Goal: Information Seeking & Learning: Check status

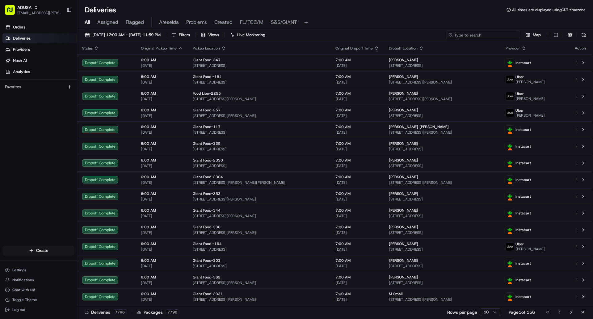
paste input "m710221525"
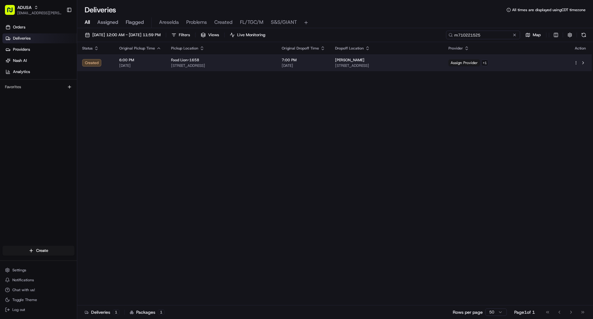
type input "m710221525"
click at [439, 64] on span "[STREET_ADDRESS]" at bounding box center [386, 65] width 103 height 5
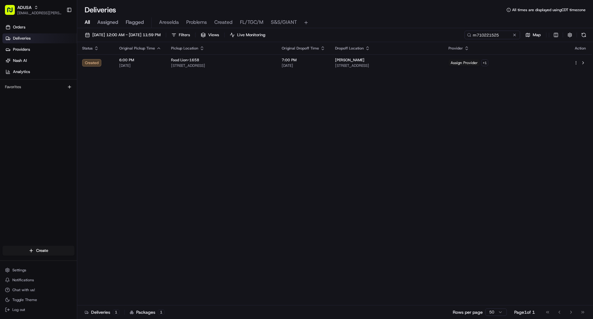
click at [299, 176] on div "Status Original Pickup Time Pickup Location Original Dropoff Time Dropoff Locat…" at bounding box center [334, 173] width 515 height 263
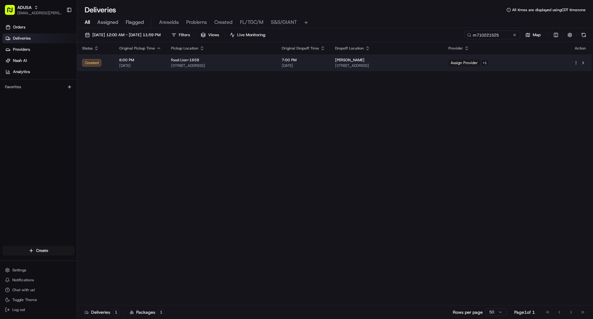
click at [439, 65] on span "[STREET_ADDRESS]" at bounding box center [386, 65] width 103 height 5
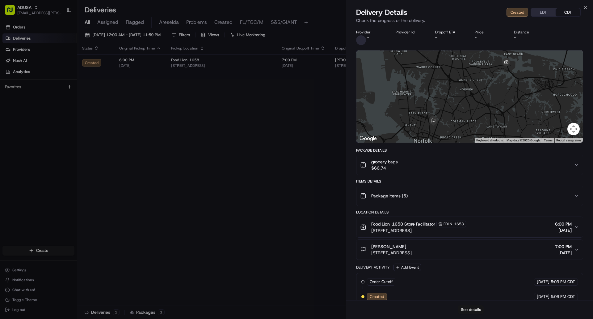
click at [470, 309] on button "See details" at bounding box center [471, 309] width 26 height 9
click at [475, 310] on button "See details" at bounding box center [471, 309] width 26 height 9
click at [585, 6] on icon "button" at bounding box center [586, 7] width 5 height 5
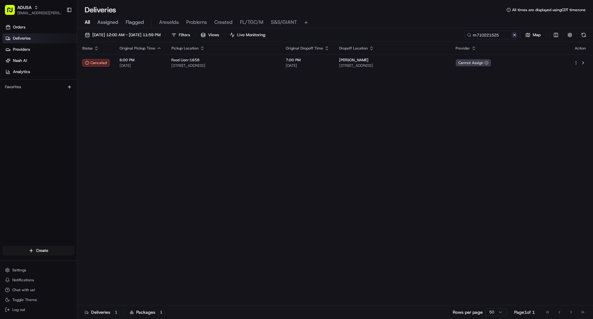
click at [515, 35] on button at bounding box center [515, 35] width 6 height 6
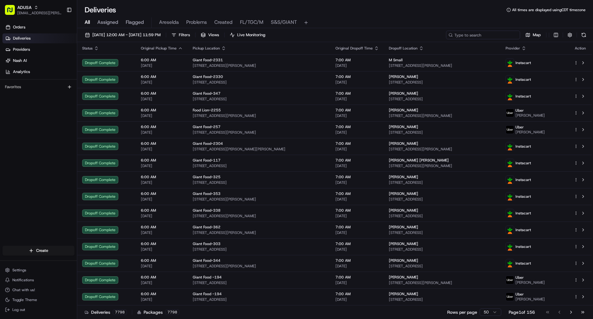
paste input "m708930797"
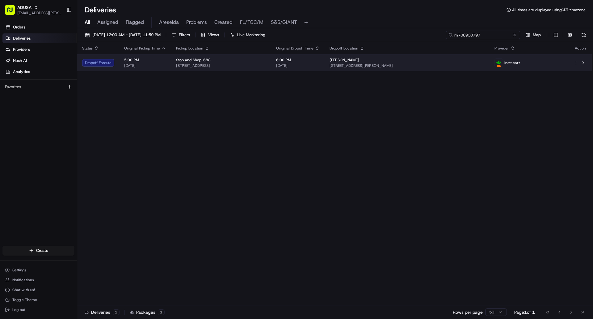
type input "m708930797"
click at [438, 62] on div "JASON RAYNER" at bounding box center [407, 59] width 155 height 5
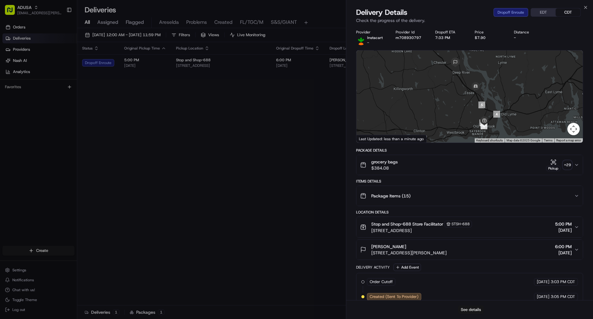
click at [468, 311] on button "See details" at bounding box center [471, 309] width 26 height 9
click at [588, 7] on icon "button" at bounding box center [586, 7] width 5 height 5
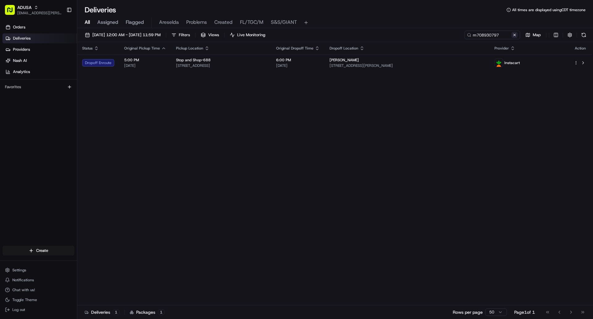
click at [515, 35] on button at bounding box center [515, 35] width 6 height 6
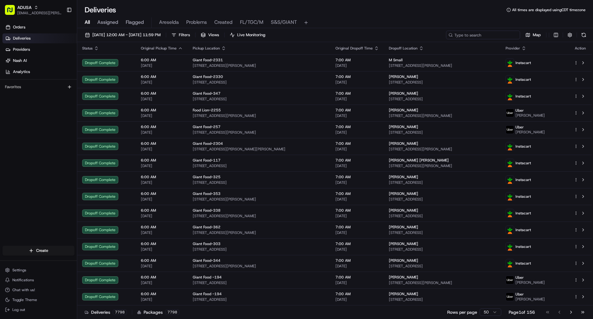
paste input "m705413585"
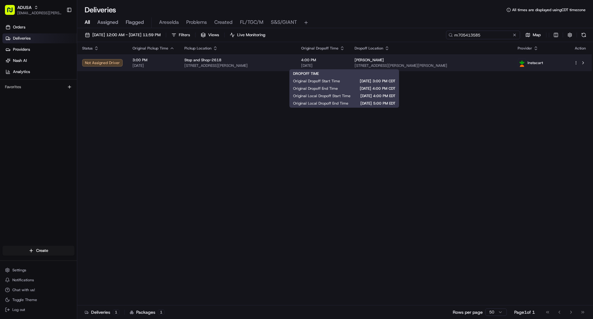
type input "m705413585"
click at [350, 62] on td "4:00 PM 08/24/2025" at bounding box center [322, 62] width 53 height 17
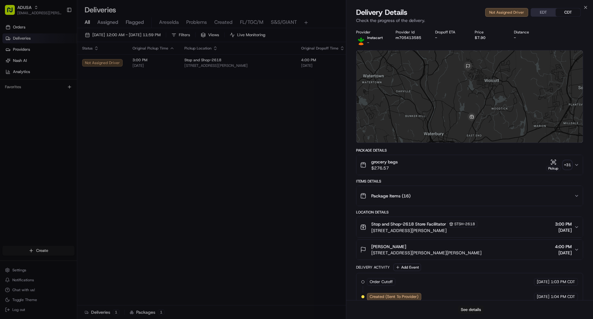
click at [469, 309] on button "See details" at bounding box center [471, 309] width 26 height 9
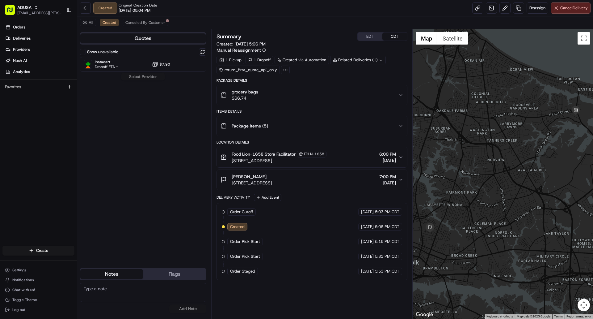
click at [404, 156] on button "Food Lion-1658 Store Facilitator FDLN-1658 4253 E Little Creek Rd, Norfolk, VA …" at bounding box center [312, 157] width 190 height 20
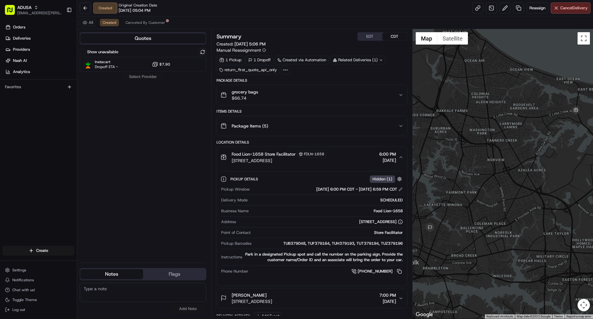
scroll to position [83, 0]
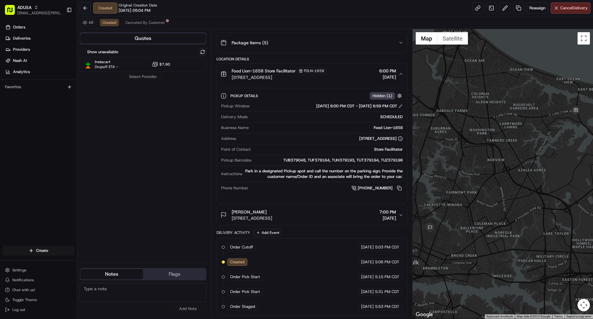
click at [122, 291] on textarea at bounding box center [143, 292] width 127 height 19
click at [94, 289] on textarea "Dispath failure due to lack of IC drivers, cancelled order and confirmed w store" at bounding box center [143, 292] width 127 height 19
click at [99, 288] on textarea "Dispath failure due to lack of IC drivers, cancelled order and confirmed w store" at bounding box center [143, 292] width 127 height 19
type textarea "Dispatch failure due to lack of IC drivers, cancelled order and confirmed w sto…"
click at [188, 307] on button "Add Note" at bounding box center [187, 308] width 37 height 9
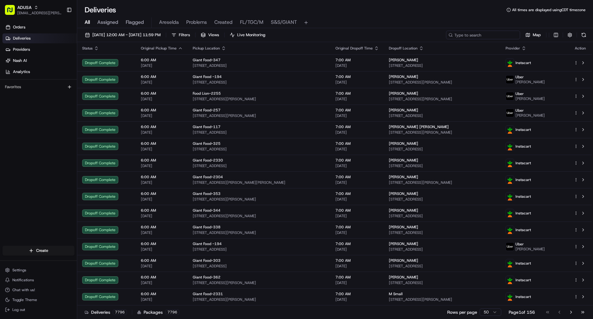
paste input "bcn4416,Smith Jacquetta"
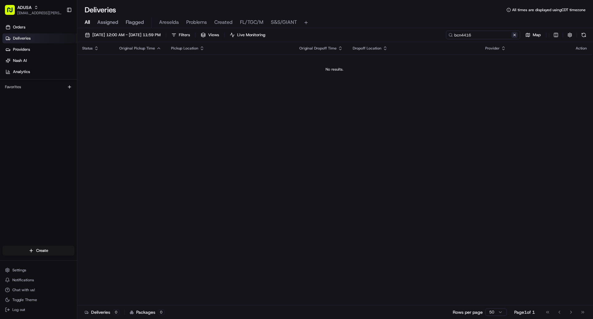
type input "bcn4416"
click at [513, 36] on button at bounding box center [515, 35] width 6 height 6
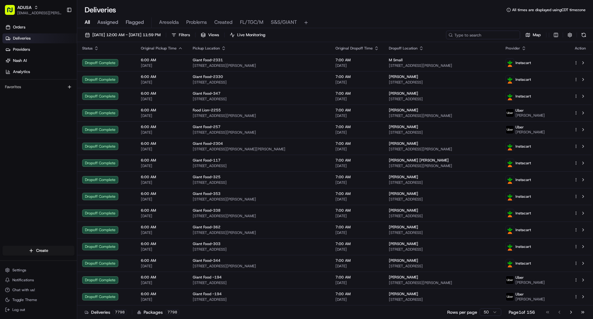
paste input "m704943363"
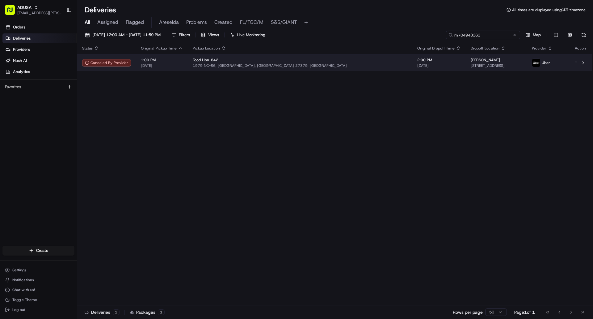
type input "m704943363"
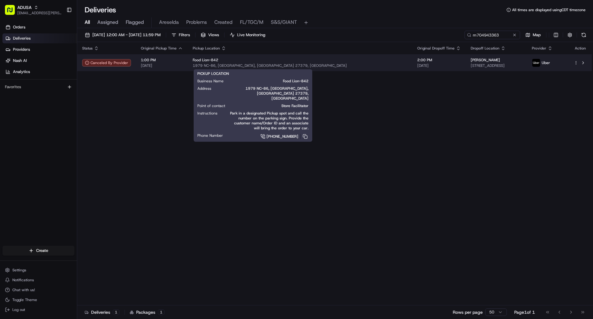
click at [293, 66] on span "1979 NC-86, Yanceyville, NC 27379, US" at bounding box center [300, 65] width 215 height 5
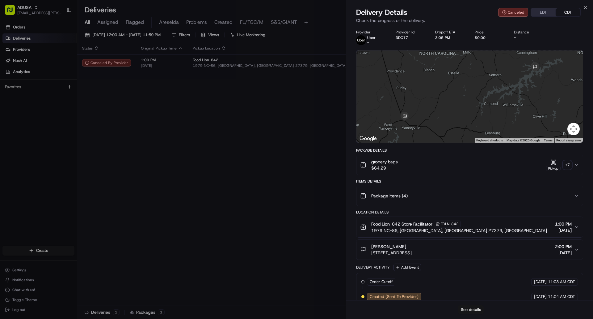
click at [467, 309] on button "See details" at bounding box center [471, 309] width 26 height 9
click at [587, 6] on icon "button" at bounding box center [586, 7] width 5 height 5
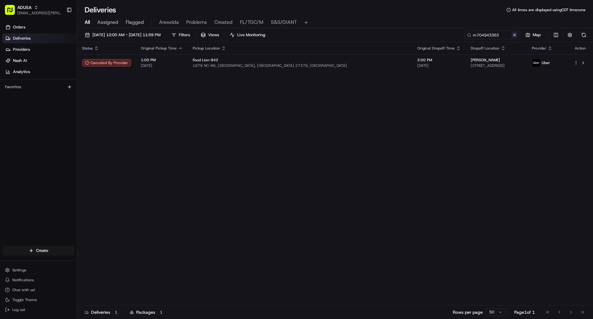
click at [515, 36] on button at bounding box center [515, 35] width 6 height 6
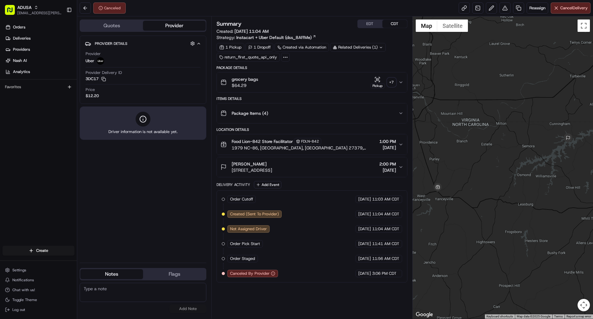
click at [347, 140] on div "Food Lion-842 Store Facilitator FDLN-842 1979 NC-86, Yanceyville, NC 27379, US …" at bounding box center [310, 144] width 178 height 13
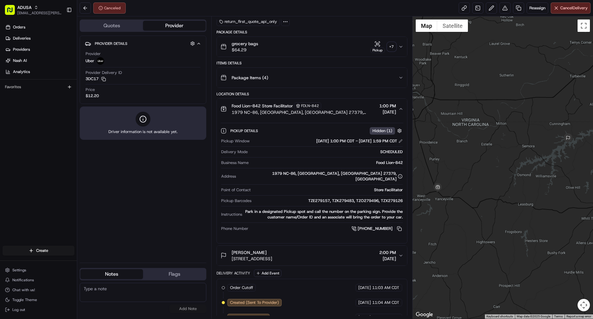
scroll to position [85, 0]
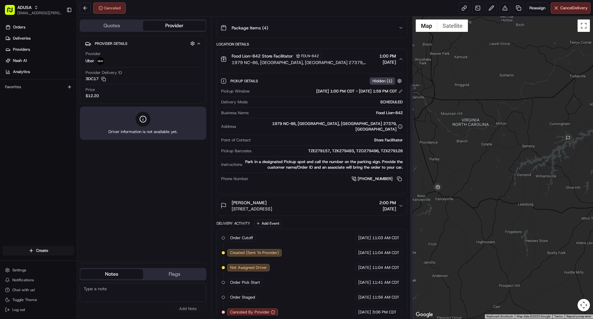
click at [157, 291] on textarea at bounding box center [143, 292] width 127 height 19
type textarea "Dispatch failure due to lack of IC drivers, cancelled order and confirmed w sto…"
click at [193, 308] on button "Add Note" at bounding box center [187, 308] width 37 height 9
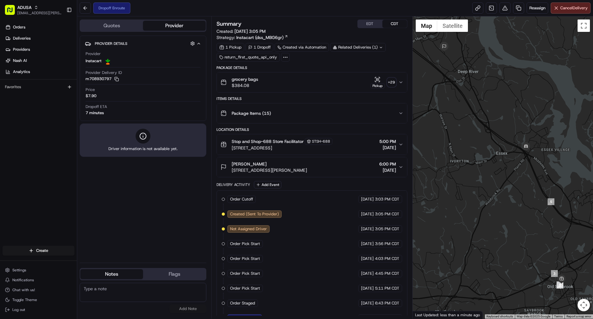
click at [362, 16] on div "Dropoff Enroute Reassign Cancel Delivery" at bounding box center [335, 8] width 516 height 16
click at [368, 21] on button "EDT" at bounding box center [370, 24] width 25 height 8
click at [87, 9] on button at bounding box center [85, 7] width 11 height 11
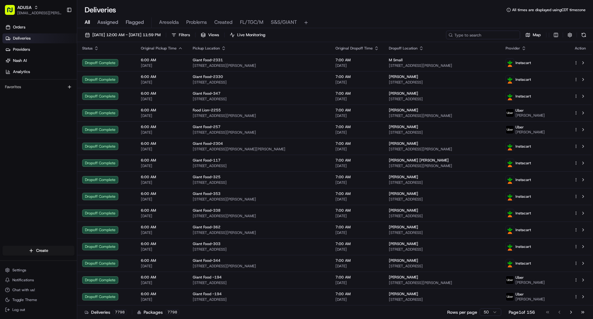
paste input "m706415416"
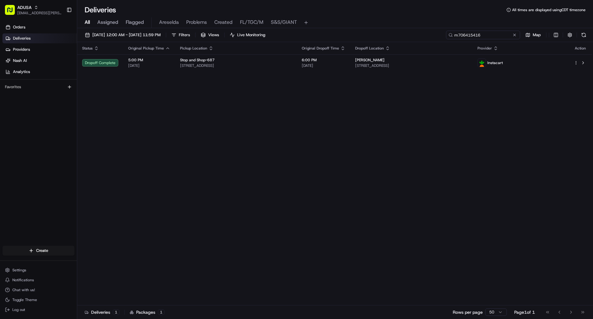
type input "m706415416"
click at [516, 36] on button at bounding box center [515, 35] width 6 height 6
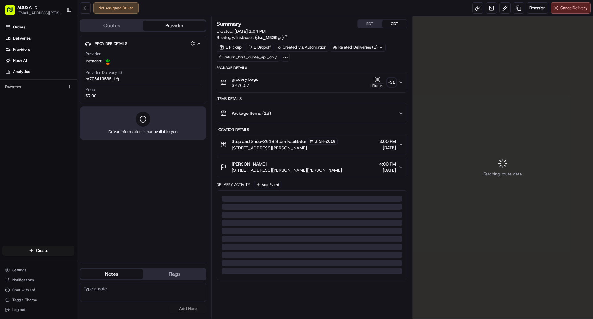
click at [372, 22] on button "EDT" at bounding box center [370, 24] width 25 height 8
